Goal: Transaction & Acquisition: Book appointment/travel/reservation

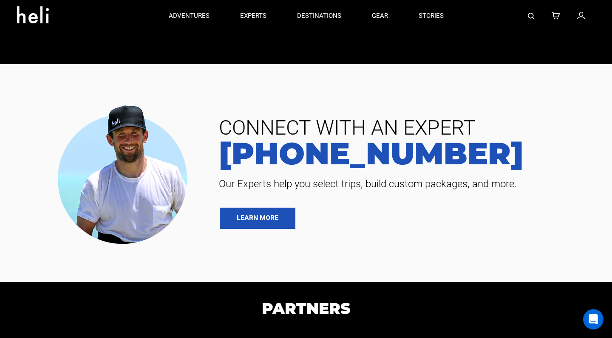
scroll to position [1577, 0]
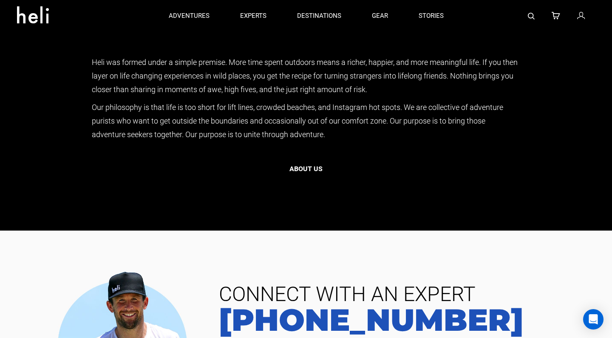
click at [311, 169] on button "About us" at bounding box center [305, 169] width 67 height 21
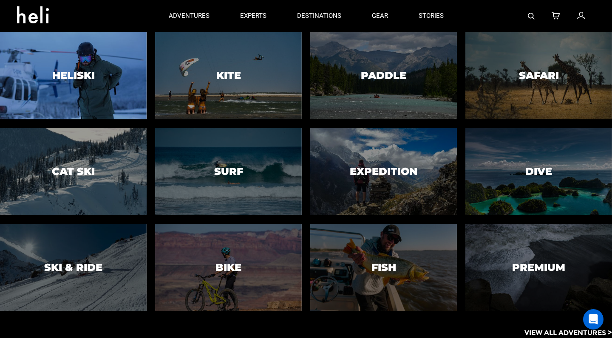
click at [117, 86] on div at bounding box center [74, 75] width 150 height 89
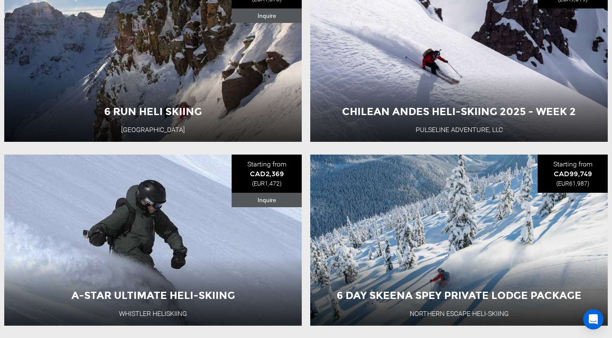
scroll to position [396, 0]
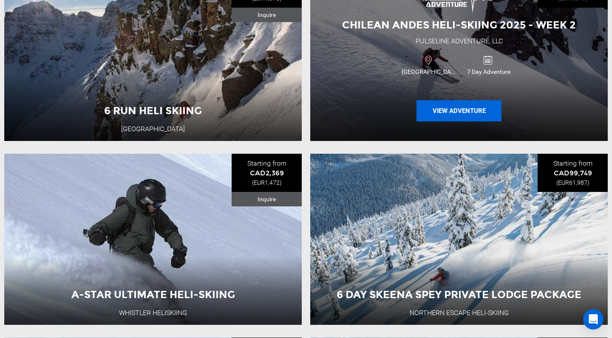
click at [455, 113] on button "View Adventure" at bounding box center [459, 110] width 85 height 21
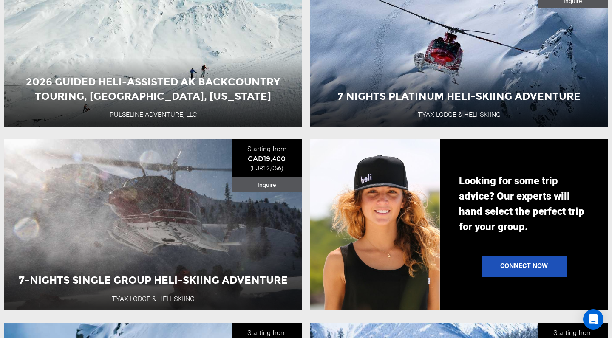
scroll to position [807, 0]
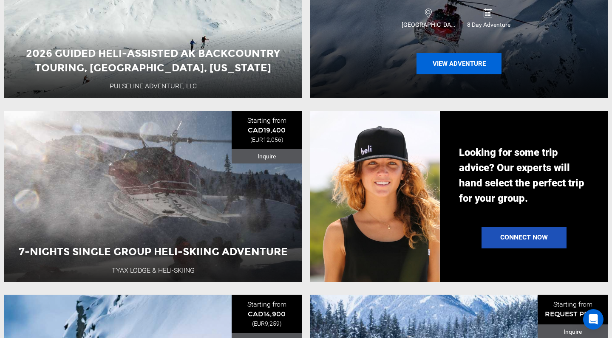
click at [461, 64] on button "View Adventure" at bounding box center [459, 63] width 85 height 21
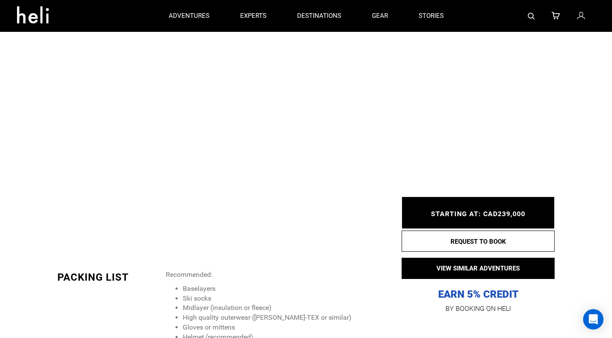
scroll to position [1386, 0]
